Goal: Register for event/course

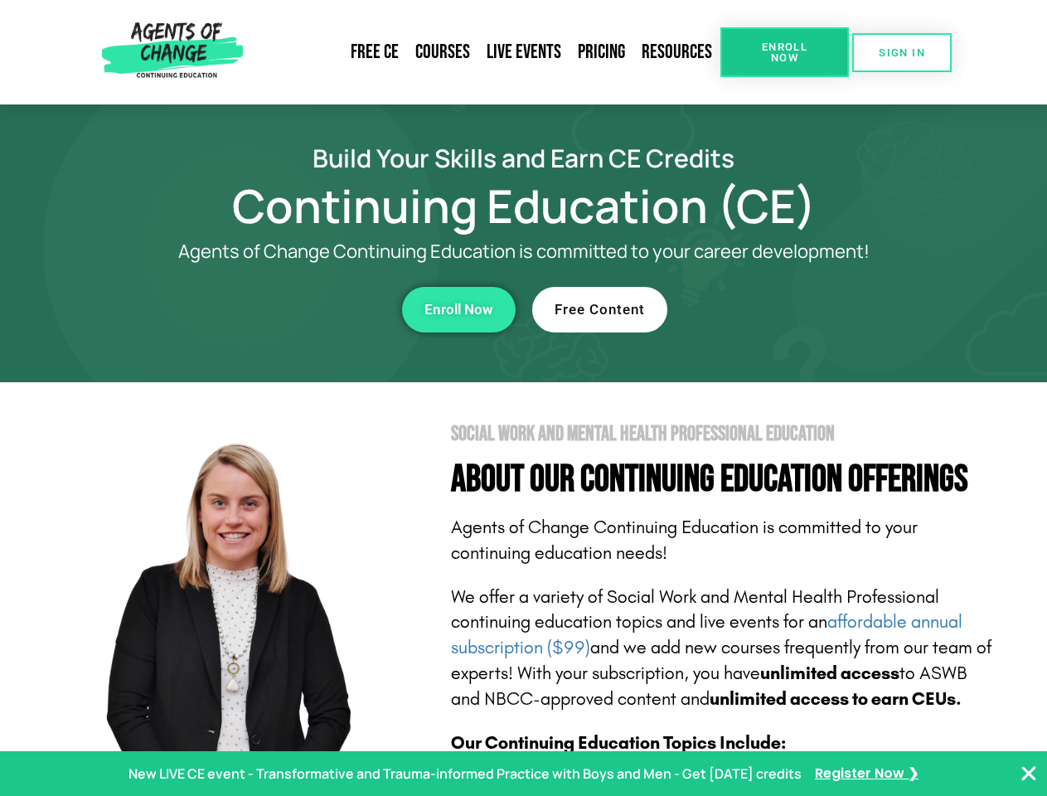
click at [523, 398] on section "Social Work and Mental Health Professional Education About Our Continuing Educa…" at bounding box center [523, 730] width 1047 height 696
click at [677, 52] on link "Resources" at bounding box center [676, 52] width 87 height 38
click at [784, 52] on span "Enroll Now" at bounding box center [784, 52] width 75 height 22
click at [902, 52] on span "SIGN IN" at bounding box center [902, 52] width 46 height 11
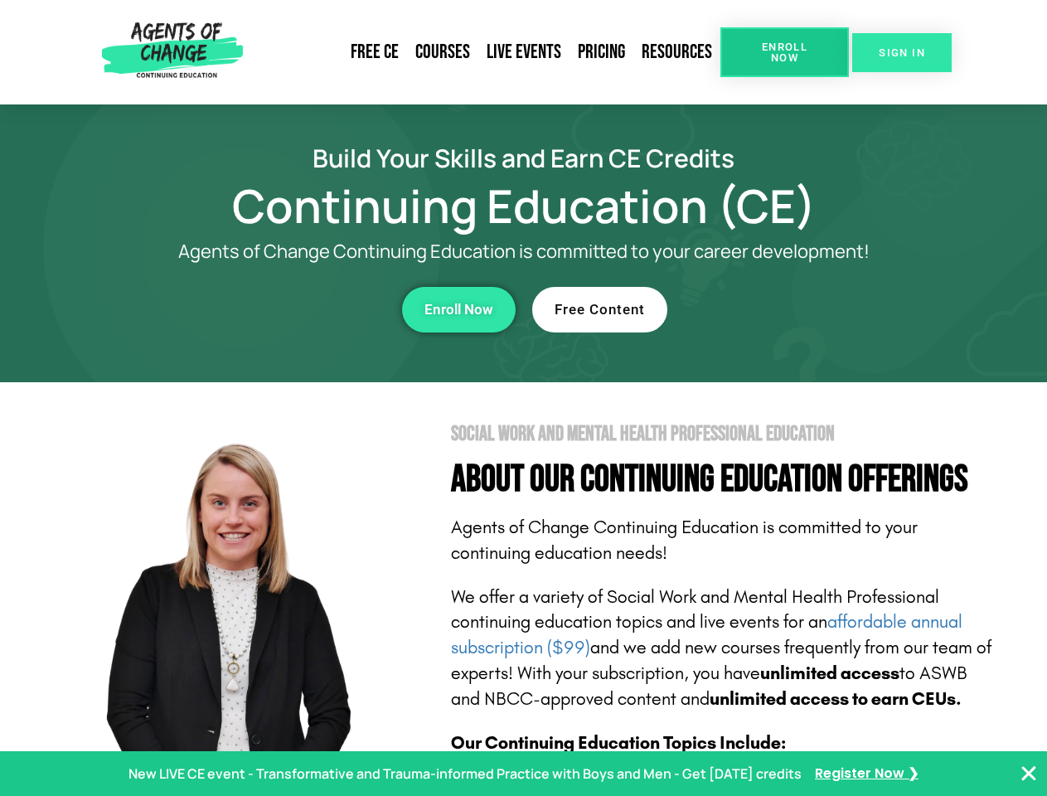
click at [902, 52] on span "SIGN IN" at bounding box center [902, 52] width 46 height 11
click at [288, 309] on div "Enroll Now" at bounding box center [288, 310] width 456 height 46
click at [458, 309] on span "Enroll Now" at bounding box center [458, 310] width 69 height 14
